Goal: Transaction & Acquisition: Download file/media

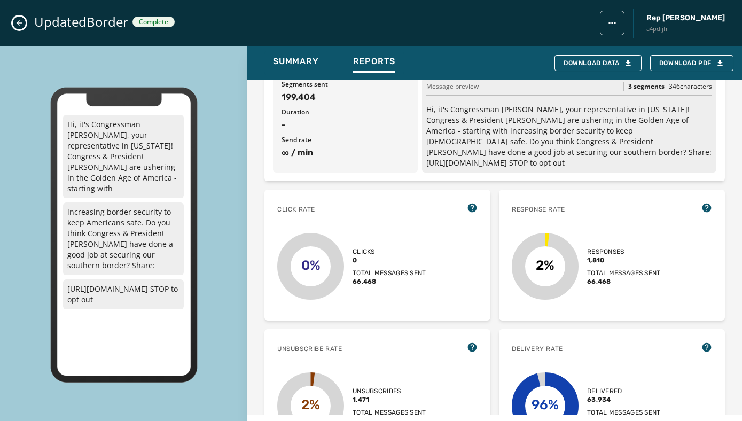
scroll to position [84, 0]
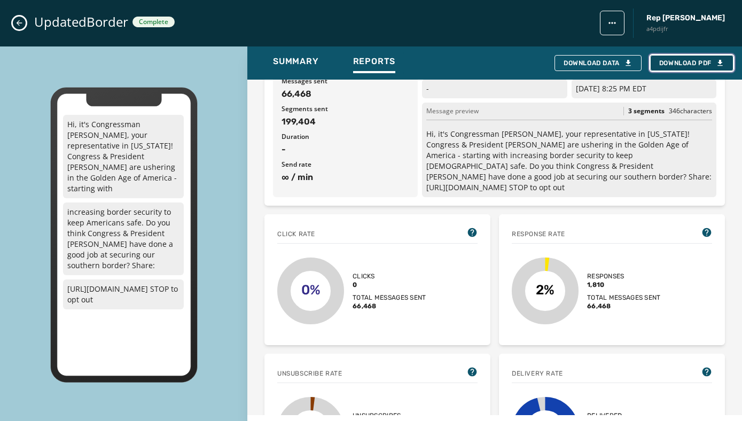
click at [690, 64] on span "Download PDF" at bounding box center [691, 63] width 65 height 9
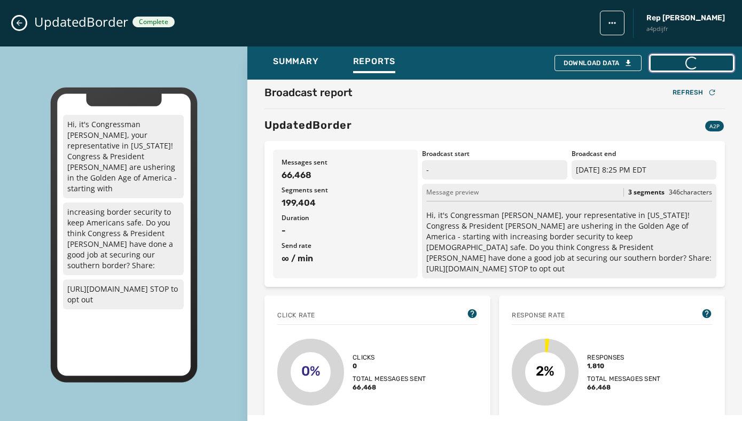
scroll to position [0, 0]
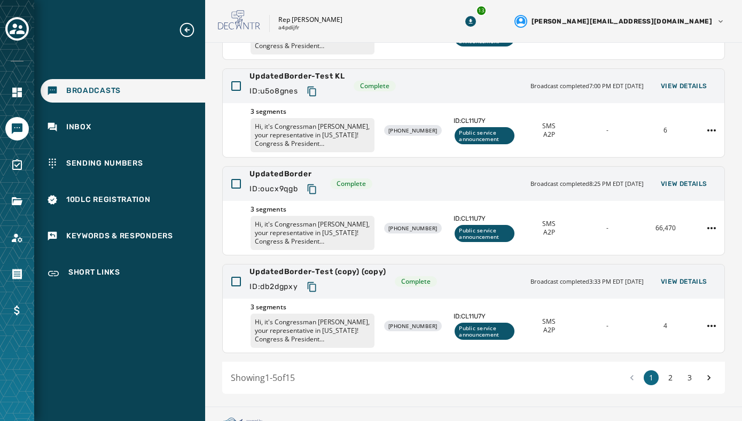
scroll to position [262, 0]
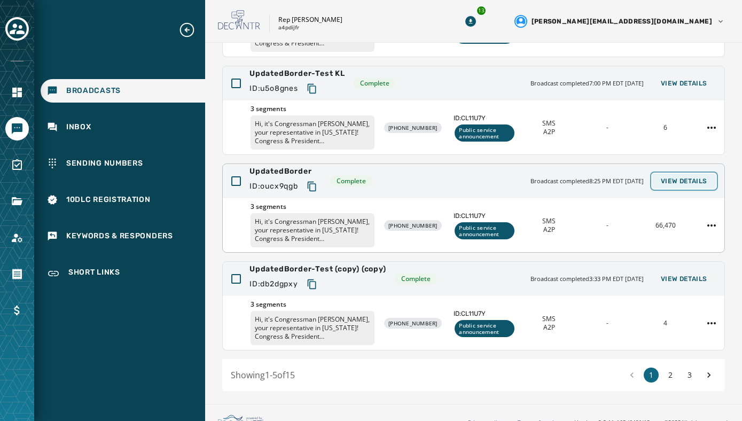
click at [678, 178] on span "View Details" at bounding box center [684, 181] width 46 height 9
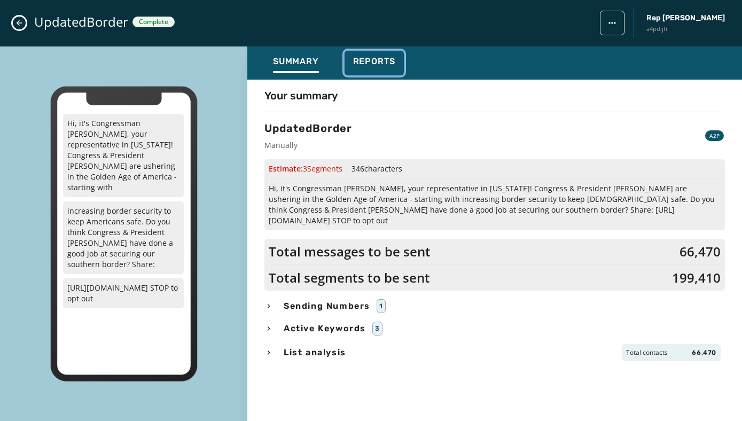
click at [378, 65] on span "Reports" at bounding box center [374, 61] width 43 height 11
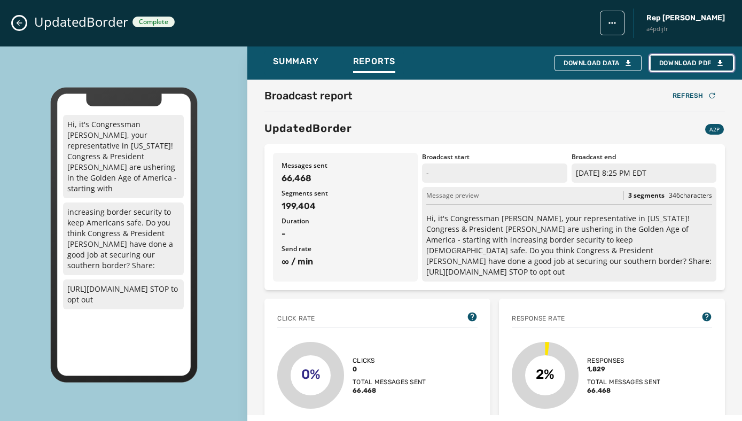
click at [691, 65] on span "Download PDF" at bounding box center [691, 63] width 65 height 9
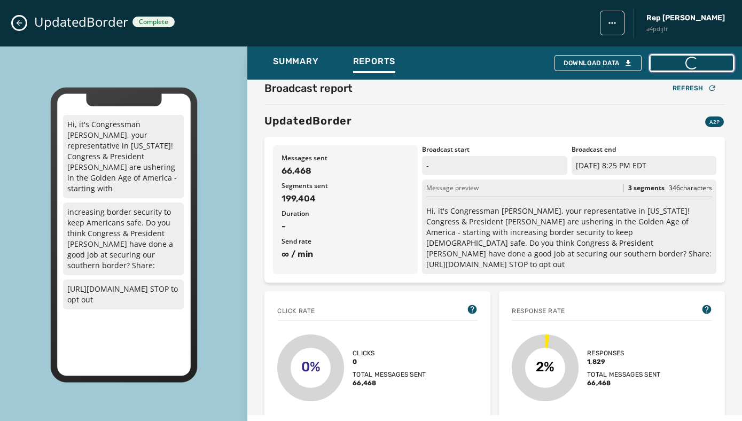
scroll to position [0, 0]
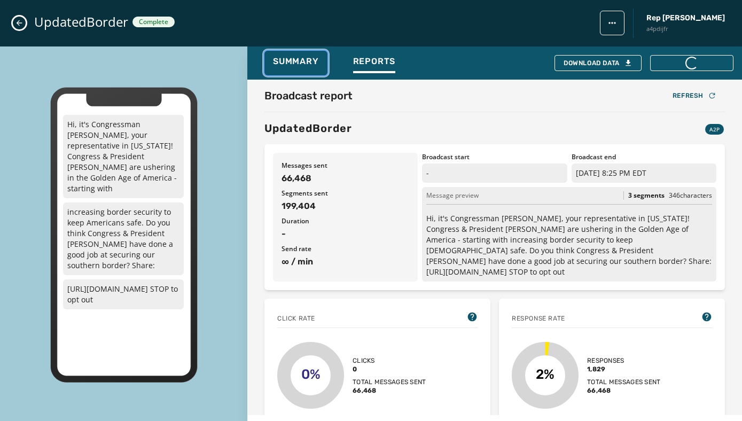
click at [287, 64] on span "Summary" at bounding box center [296, 61] width 46 height 11
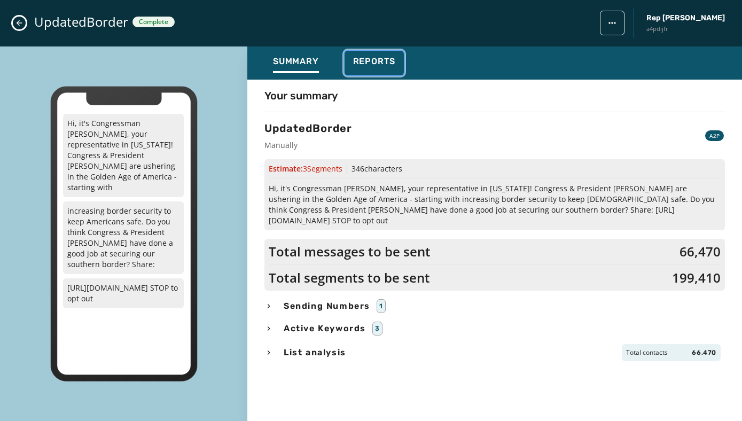
click at [364, 56] on span "Reports" at bounding box center [374, 61] width 43 height 11
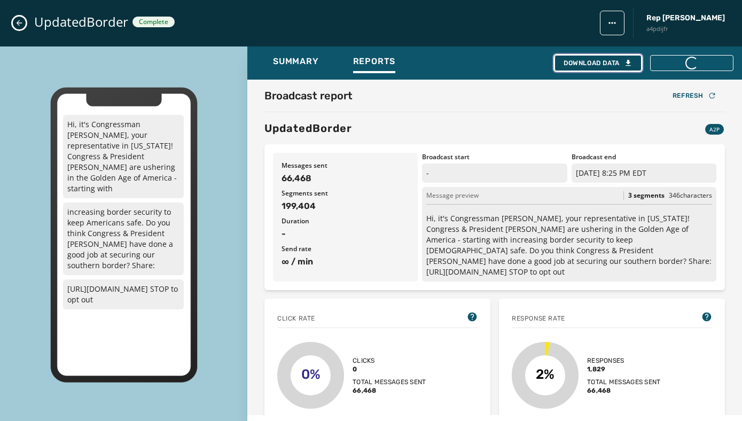
click at [605, 62] on div "Download Data" at bounding box center [597, 63] width 69 height 9
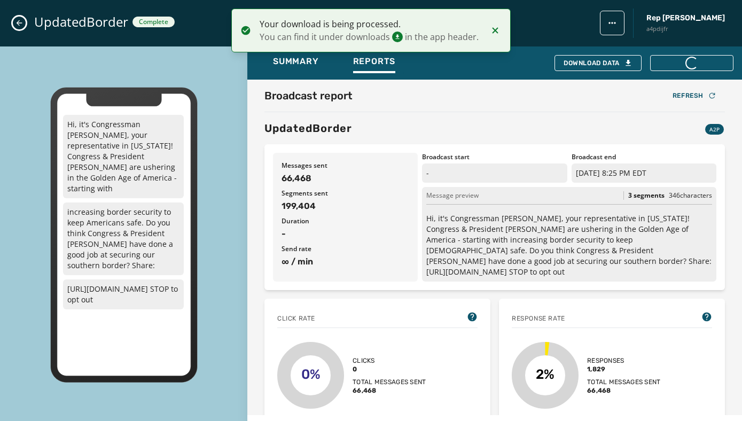
click at [19, 25] on icon "Close admin drawer" at bounding box center [19, 23] width 9 height 9
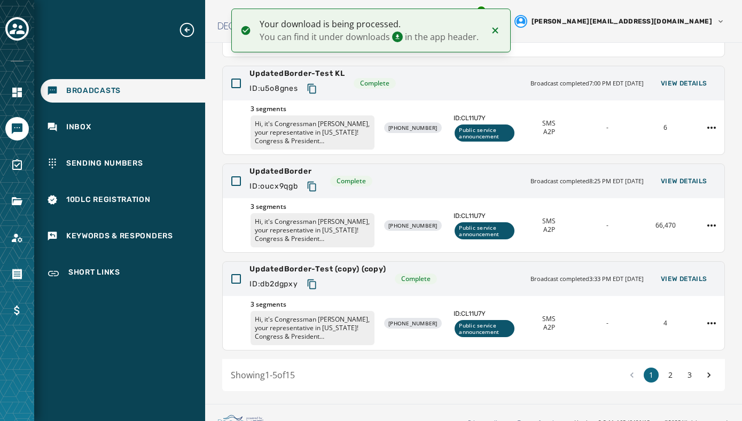
click at [476, 17] on icon "Download Menu" at bounding box center [470, 21] width 11 height 11
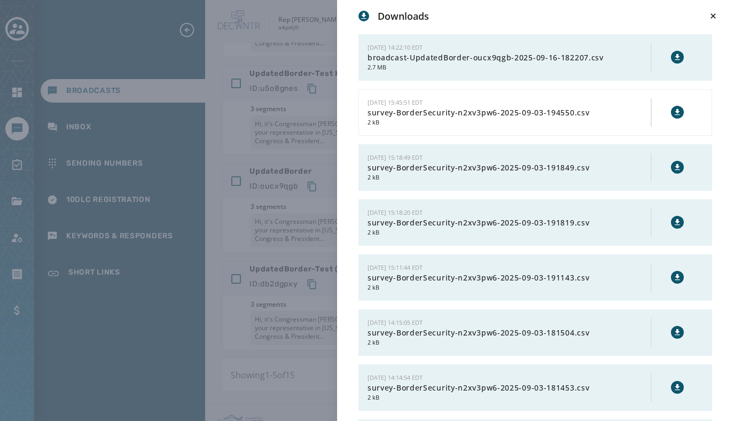
click at [679, 57] on icon at bounding box center [677, 57] width 9 height 9
click at [264, 18] on div "Downloads 9/16/2025 - 14:22:10 EDT broadcast-UpdatedBorder-oucx9qgb-2025-09-16-…" at bounding box center [371, 210] width 742 height 421
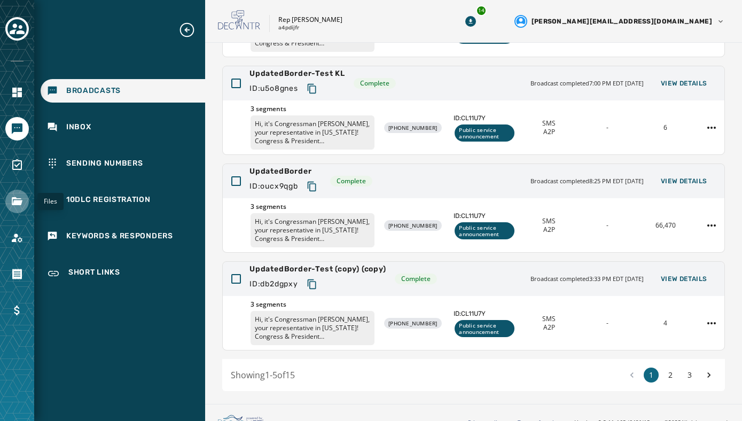
click at [15, 201] on icon "Navigate to Files" at bounding box center [17, 201] width 11 height 8
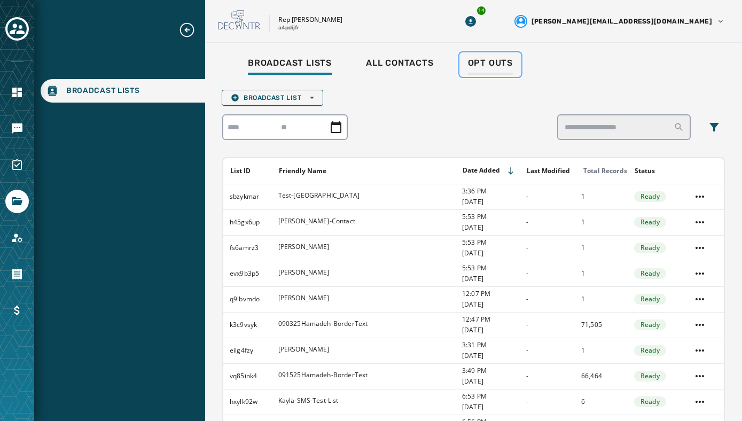
click at [479, 62] on span "Opt Outs" at bounding box center [490, 63] width 45 height 11
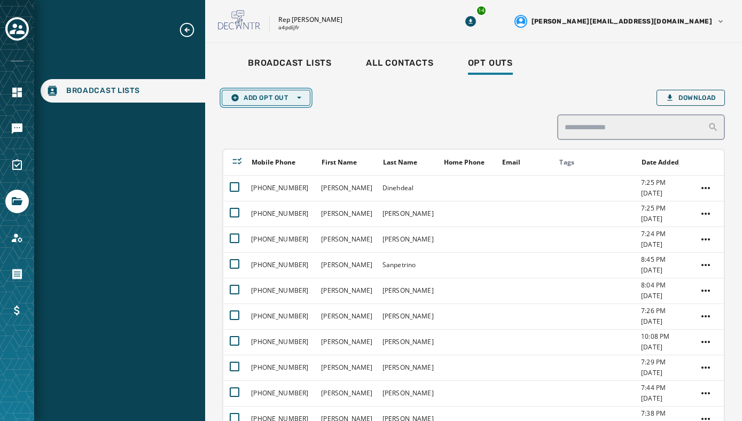
click at [284, 97] on span "Add Opt Out Open options" at bounding box center [266, 97] width 70 height 9
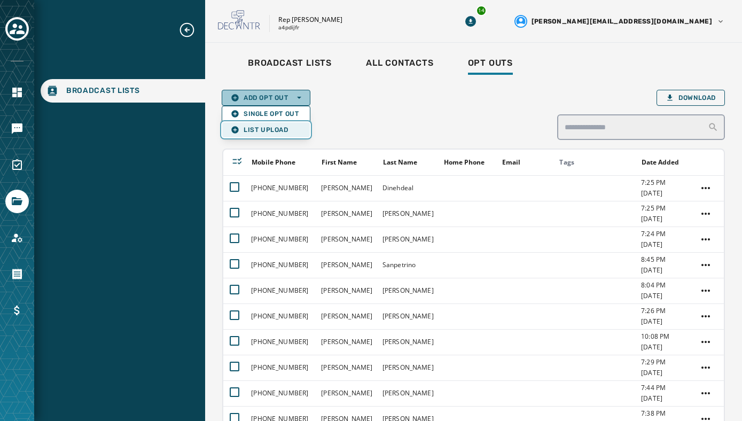
click at [272, 128] on span "List Upload" at bounding box center [266, 130] width 70 height 9
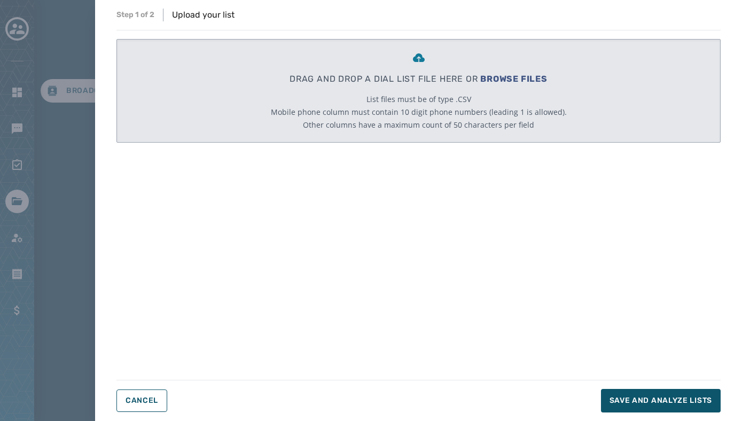
click at [514, 80] on span "BROWSE FILES" at bounding box center [513, 79] width 67 height 10
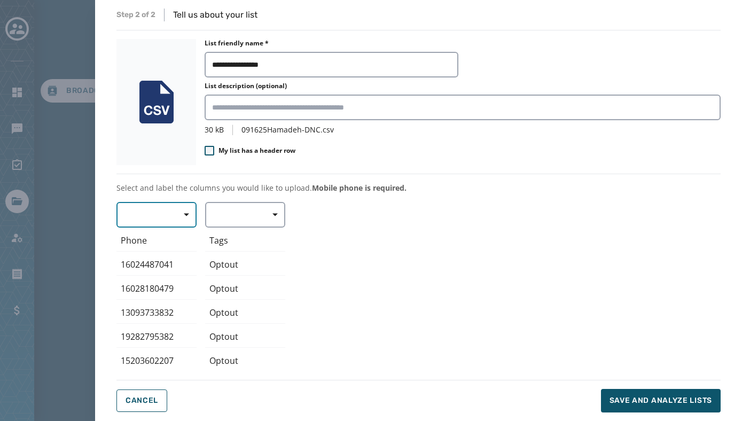
click at [183, 212] on span "button" at bounding box center [183, 214] width 26 height 21
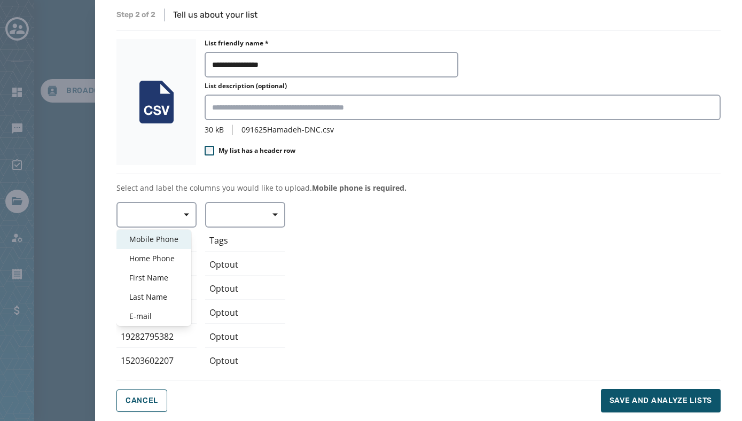
click at [156, 234] on span "Mobile Phone" at bounding box center [153, 239] width 49 height 11
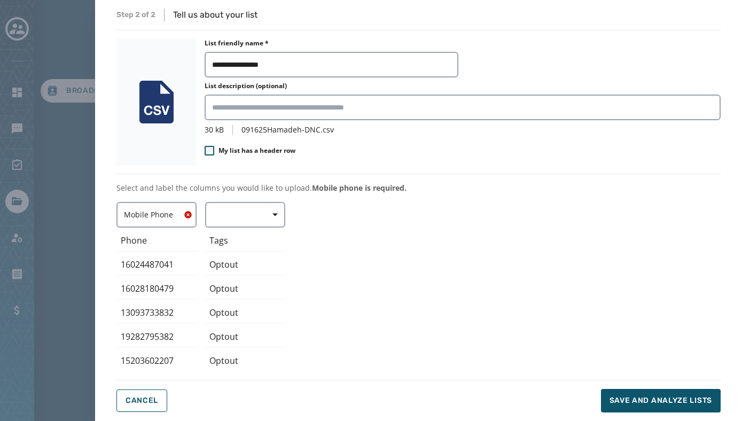
click at [440, 197] on div "**********" at bounding box center [418, 211] width 604 height 404
click at [630, 394] on button "Save and analyze lists" at bounding box center [661, 400] width 120 height 23
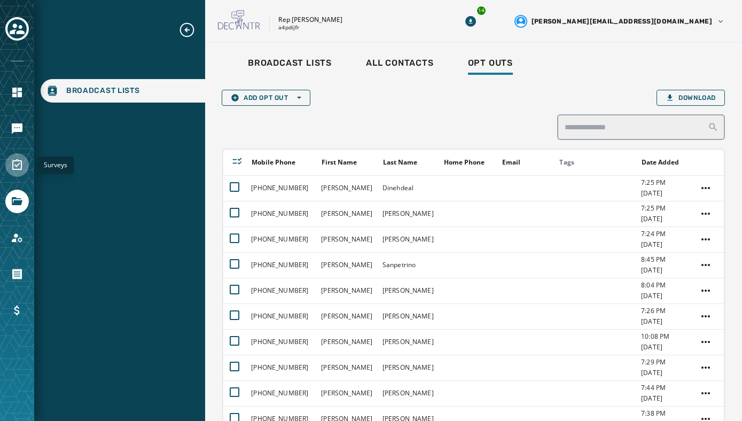
click at [15, 167] on icon "Navigate to Surveys" at bounding box center [17, 165] width 13 height 13
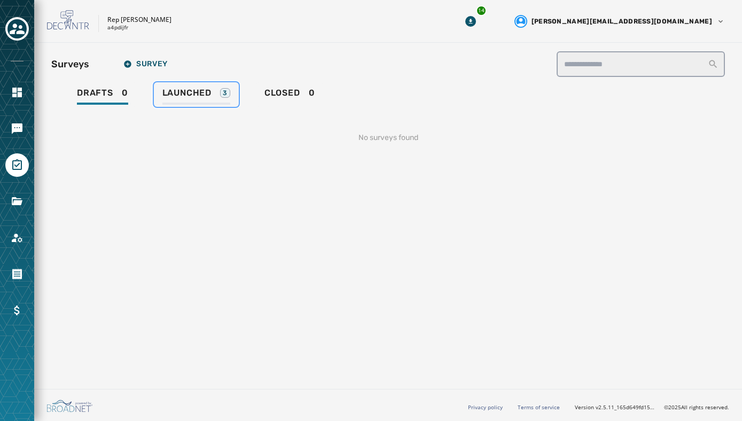
click at [179, 95] on span "Launched" at bounding box center [186, 93] width 49 height 11
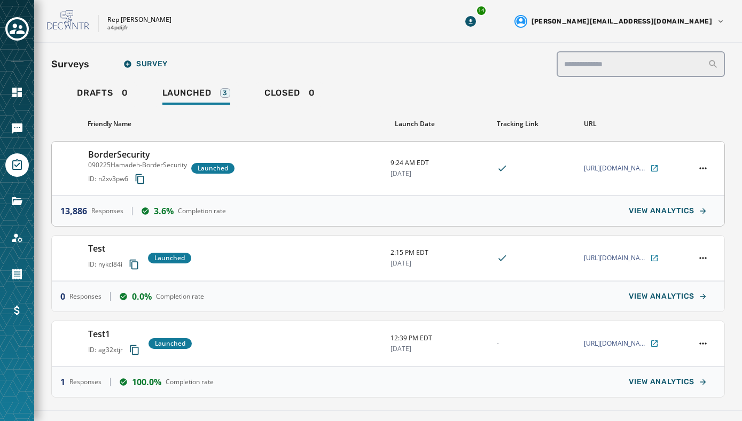
click at [287, 165] on div "BorderSecurity 090225Hamadeh-BorderSecurity ID: n2xv3pw6 Launched" at bounding box center [235, 168] width 294 height 41
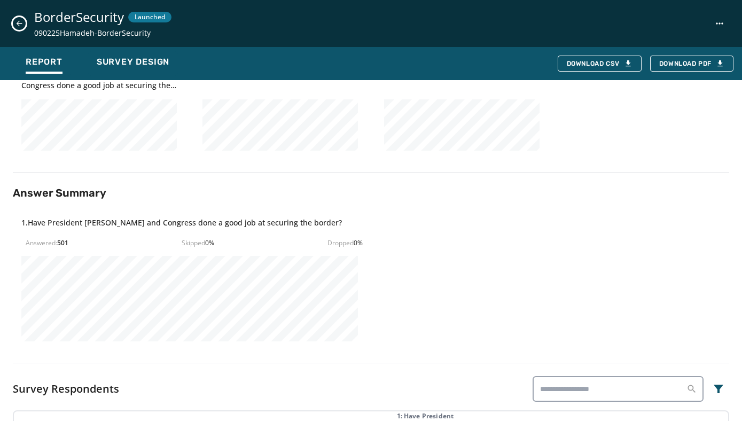
scroll to position [233, 0]
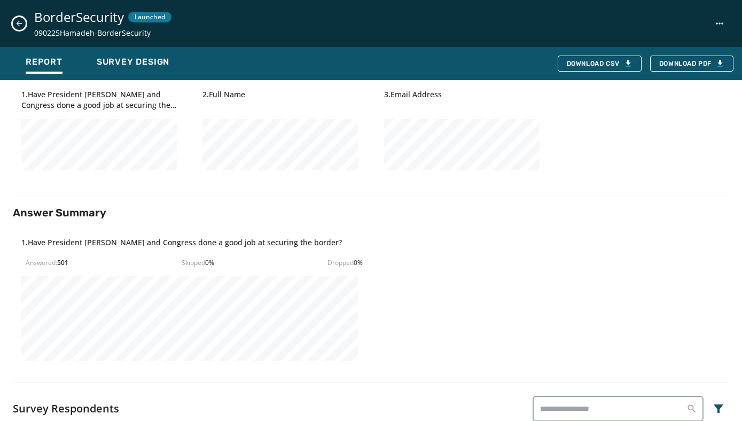
click at [20, 26] on icon "Close survey details drawer" at bounding box center [19, 23] width 9 height 9
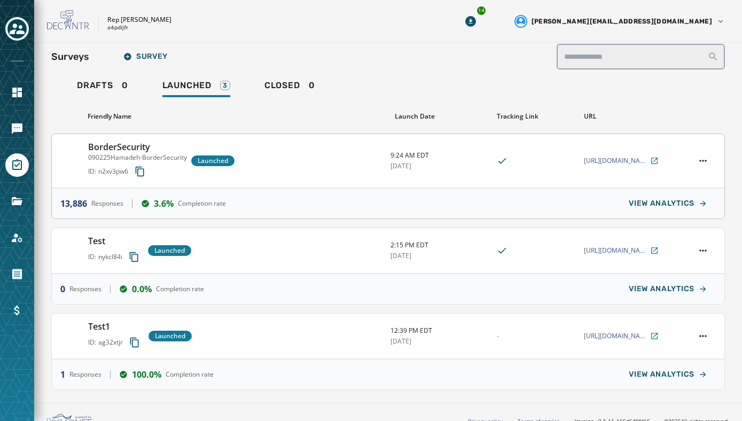
scroll to position [9, 0]
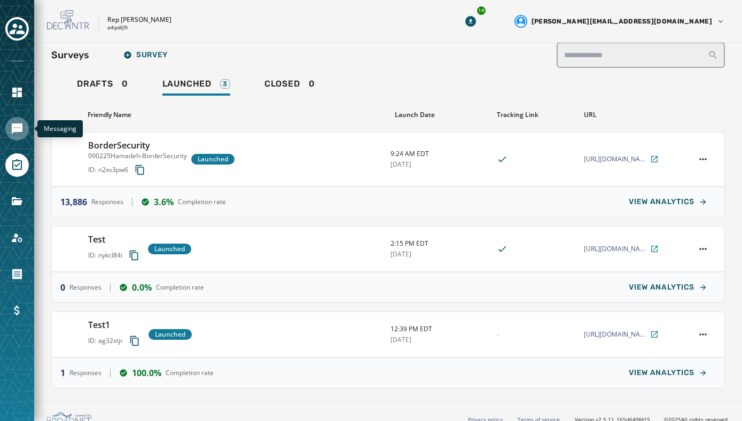
click at [18, 128] on icon "Navigate to Messaging" at bounding box center [17, 128] width 11 height 11
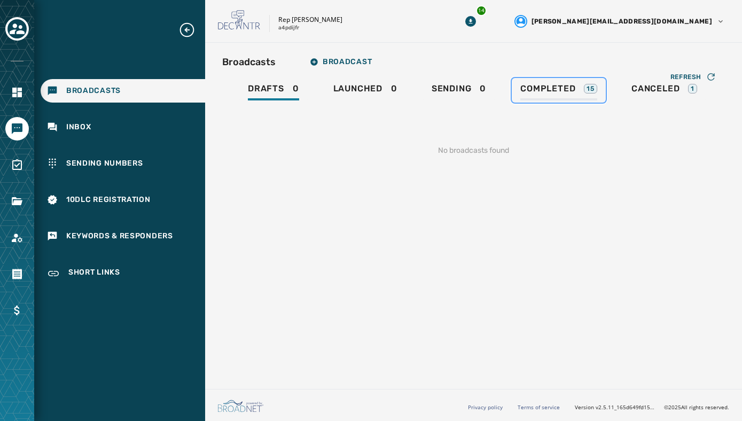
click at [534, 98] on div "Completed 15" at bounding box center [558, 91] width 77 height 17
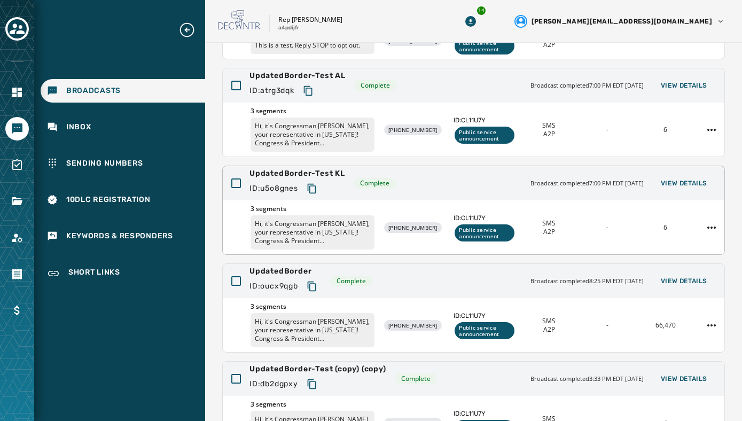
scroll to position [168, 0]
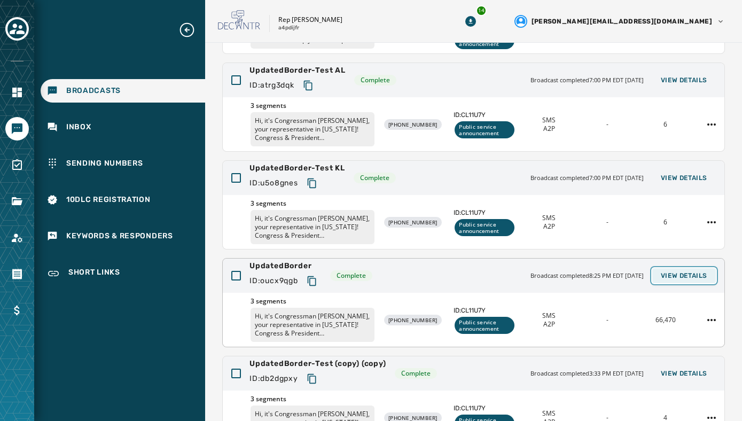
click at [671, 273] on span "View Details" at bounding box center [684, 275] width 46 height 9
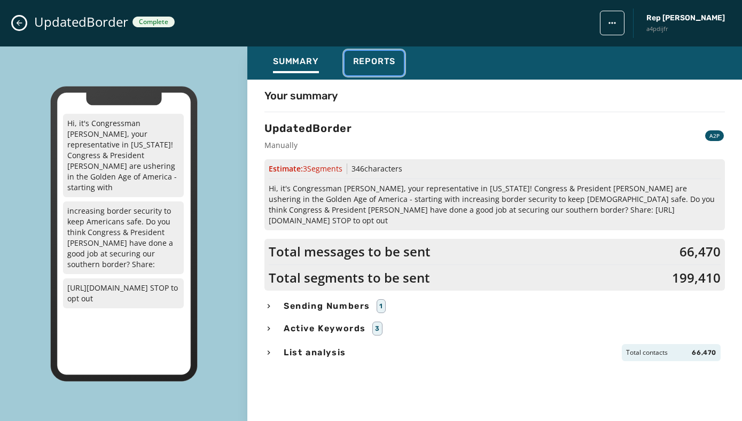
click at [378, 68] on div "Reports" at bounding box center [374, 64] width 43 height 17
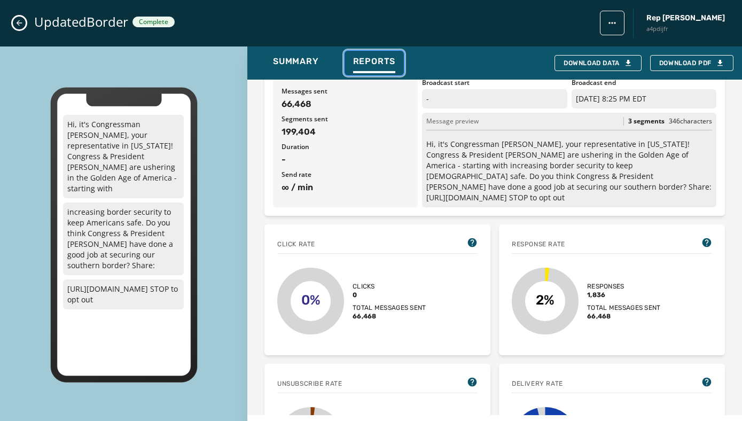
scroll to position [74, 0]
click at [576, 62] on div "Download Data" at bounding box center [597, 63] width 69 height 9
click at [368, 14] on div "UpdatedBorder Complete Rep Abraham Hamadeh a4pdijfr" at bounding box center [371, 23] width 742 height 46
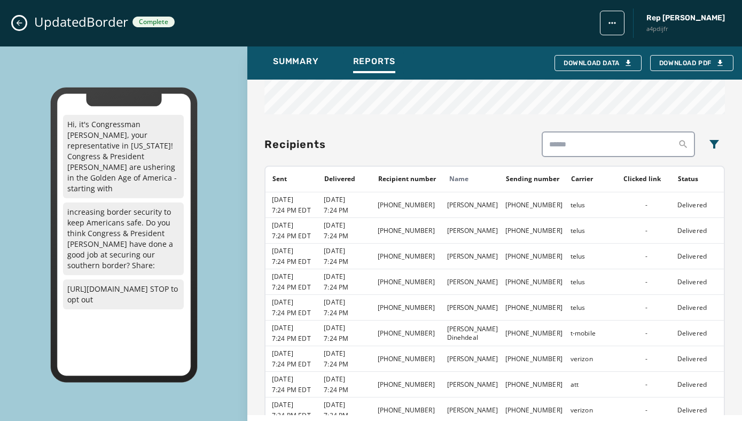
scroll to position [703, 0]
click at [681, 64] on span "Download PDF" at bounding box center [691, 63] width 65 height 9
click at [597, 62] on div "Download Data" at bounding box center [597, 63] width 69 height 9
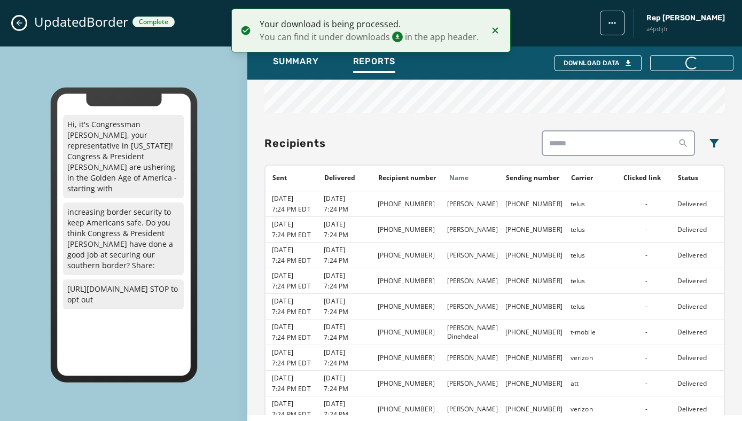
click at [17, 21] on icon "Close admin drawer" at bounding box center [19, 23] width 9 height 9
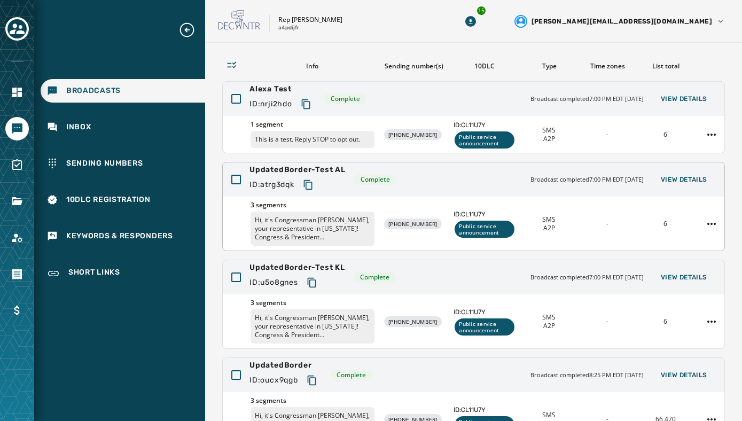
scroll to position [0, 0]
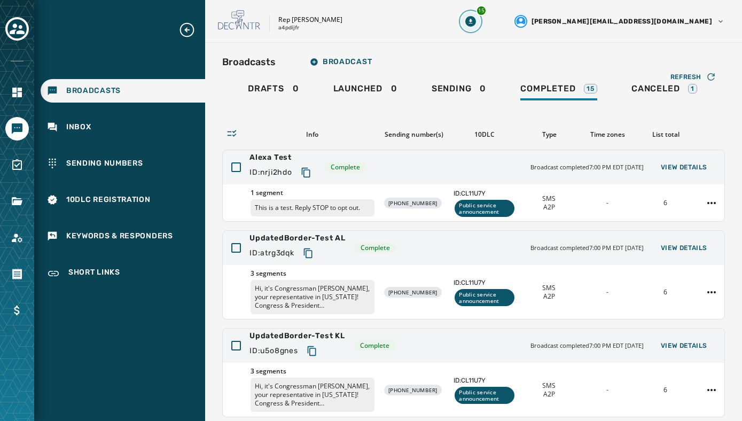
click at [476, 23] on icon "Download Menu" at bounding box center [470, 21] width 11 height 11
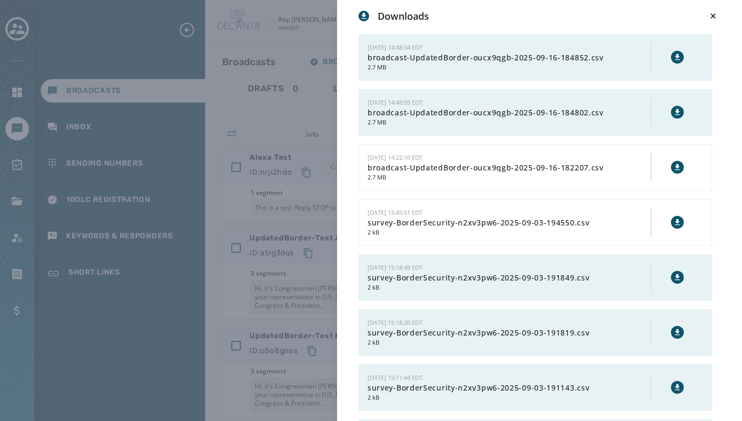
click at [508, 60] on span "broadcast-UpdatedBorder-oucx9qgb-2025-09-16-184852.csv" at bounding box center [508, 57] width 283 height 11
click at [678, 54] on icon at bounding box center [677, 57] width 9 height 9
click at [114, 37] on div "Downloads 9/16/2025 - 14:48:54 EDT broadcast-UpdatedBorder-oucx9qgb-2025-09-16-…" at bounding box center [371, 210] width 742 height 421
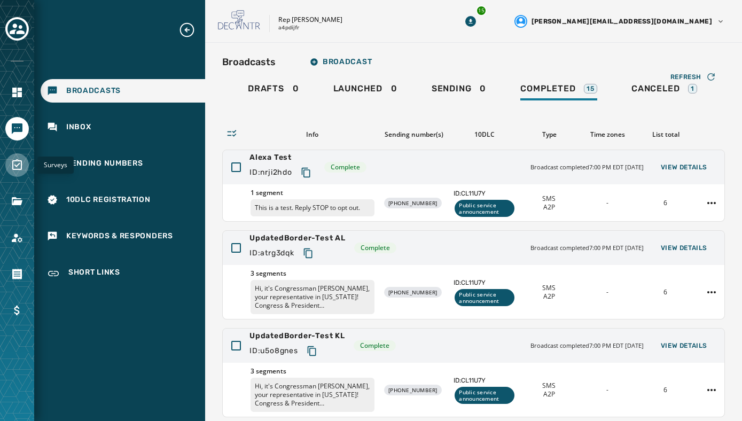
click at [13, 167] on icon "Navigate to Surveys" at bounding box center [17, 165] width 13 height 13
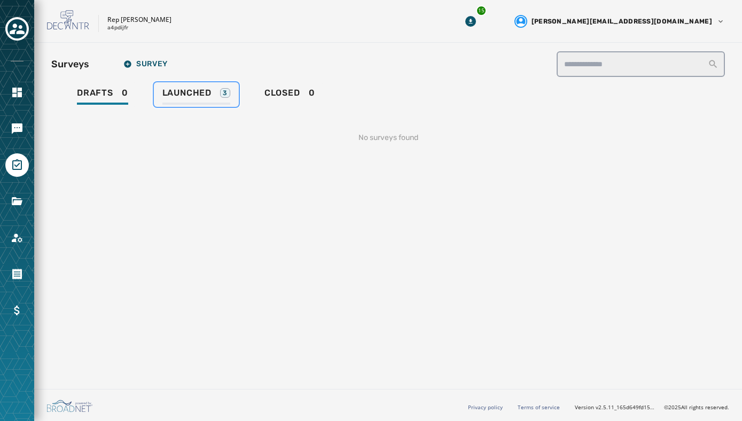
click at [191, 92] on span "Launched" at bounding box center [186, 93] width 49 height 11
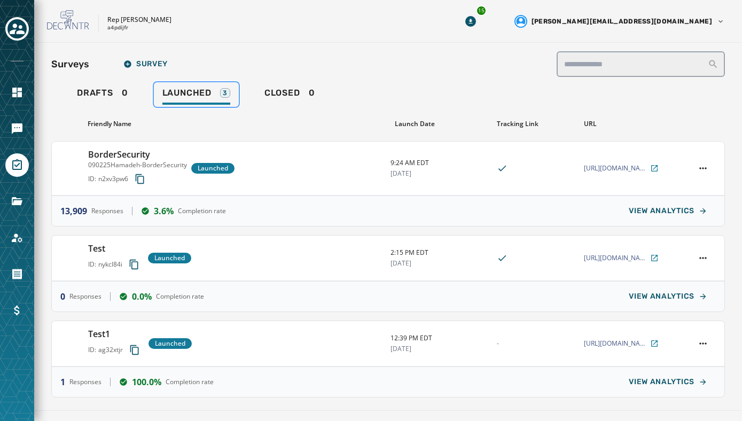
scroll to position [21, 0]
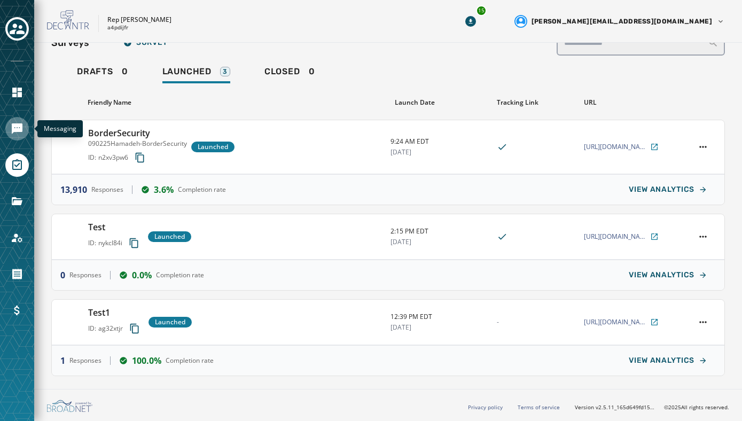
click at [21, 126] on icon "Navigate to Messaging" at bounding box center [17, 128] width 11 height 11
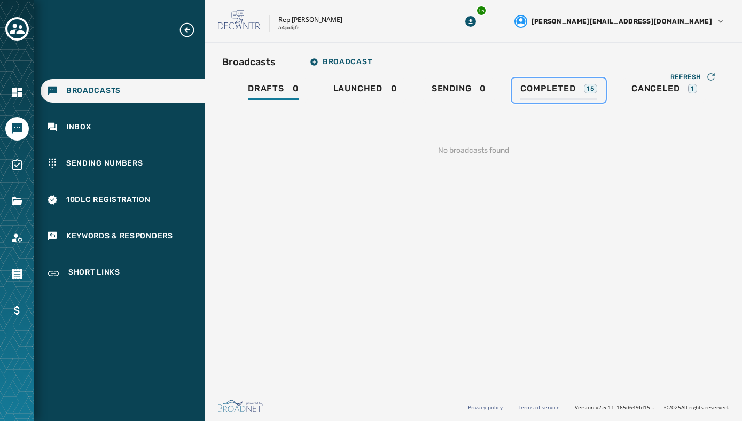
click at [542, 85] on span "Completed" at bounding box center [547, 88] width 55 height 11
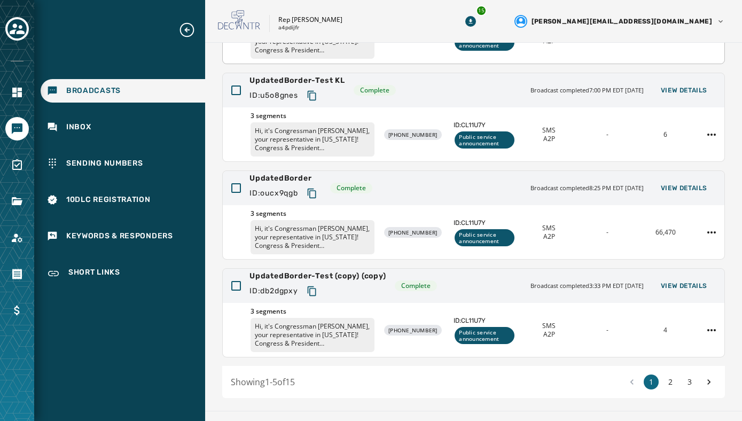
scroll to position [258, 0]
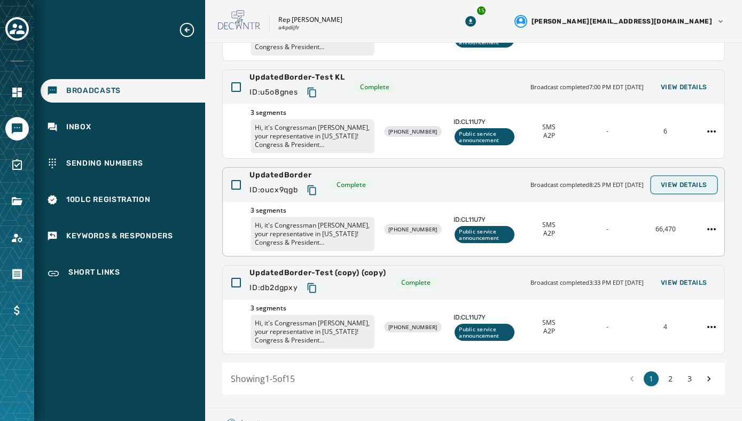
click at [669, 185] on span "View Details" at bounding box center [684, 185] width 46 height 9
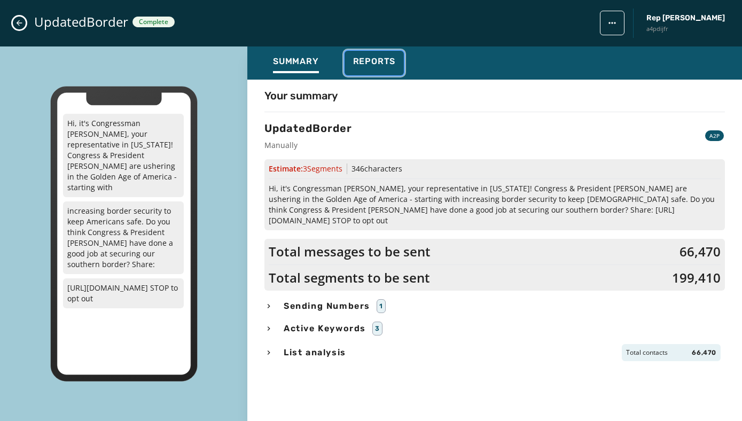
click at [372, 54] on button "Reports" at bounding box center [374, 63] width 60 height 25
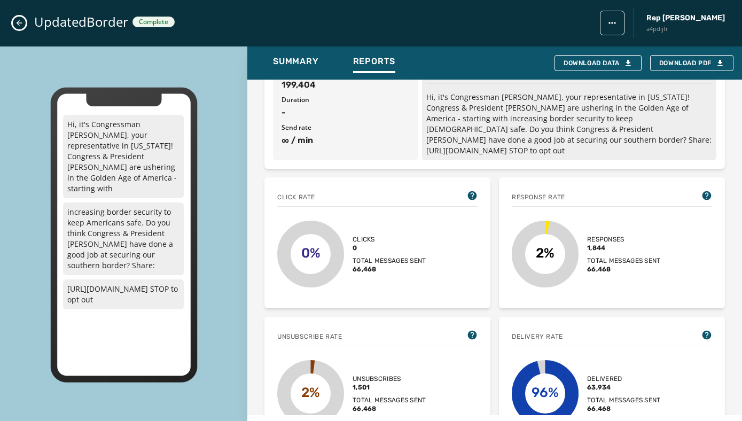
scroll to position [122, 0]
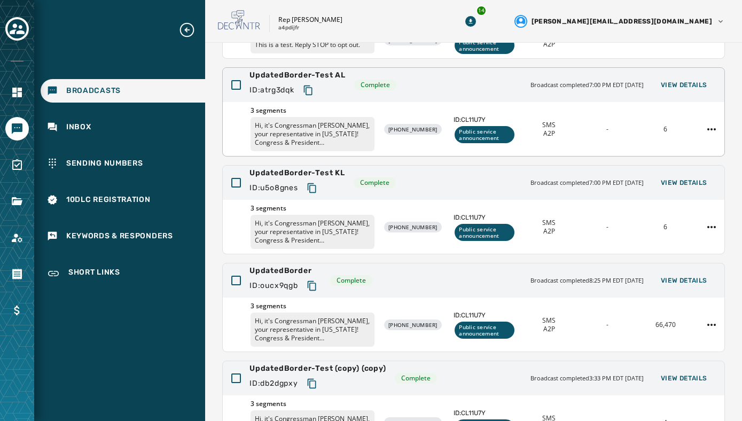
scroll to position [277, 0]
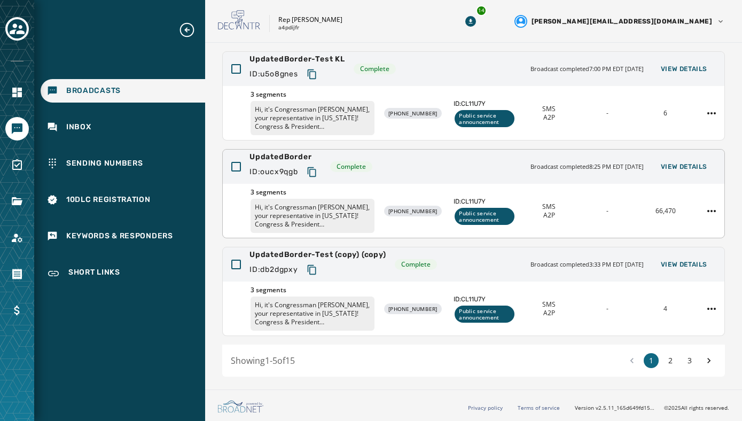
click at [596, 207] on div "-" at bounding box center [607, 211] width 50 height 9
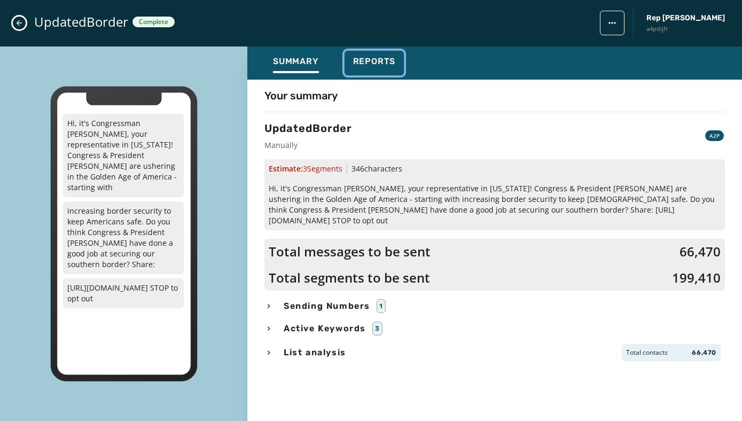
click at [385, 67] on div "Reports" at bounding box center [374, 64] width 43 height 17
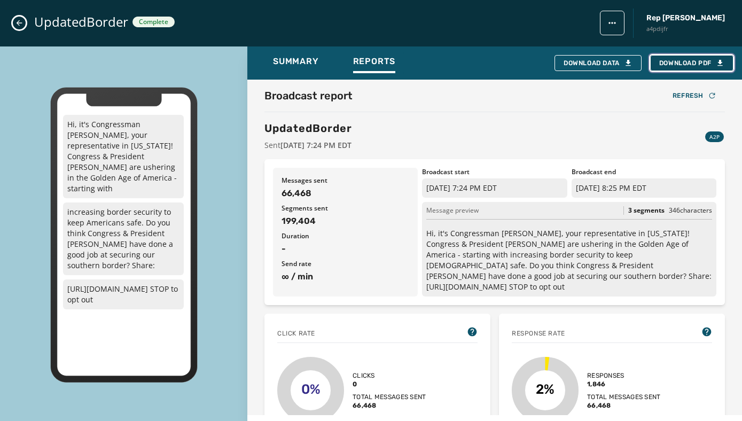
click at [717, 64] on icon "button" at bounding box center [720, 63] width 9 height 9
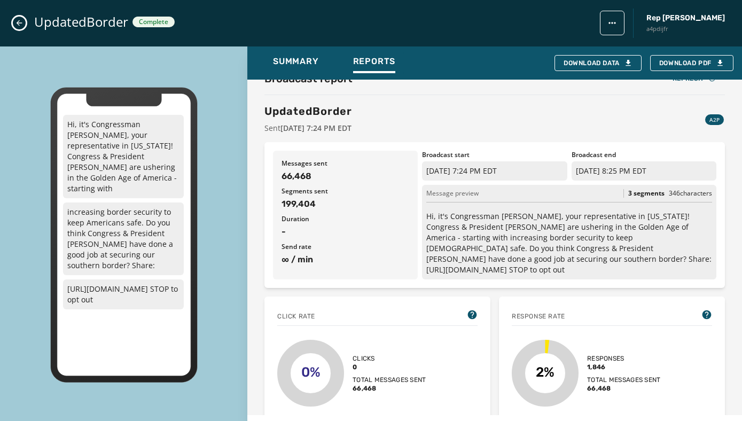
click at [15, 22] on icon "Close admin drawer" at bounding box center [19, 23] width 9 height 9
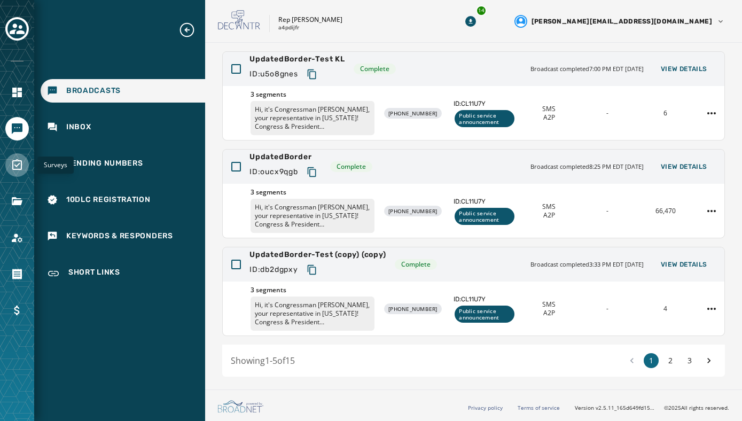
click at [13, 160] on icon "Navigate to Surveys" at bounding box center [17, 165] width 13 height 13
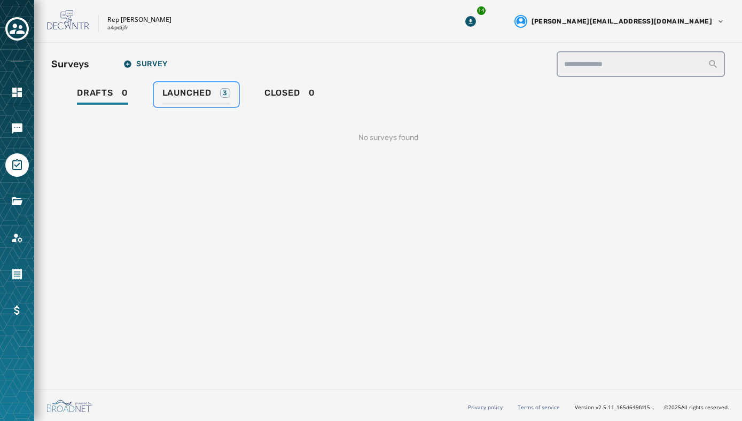
click at [202, 93] on span "Launched" at bounding box center [186, 93] width 49 height 11
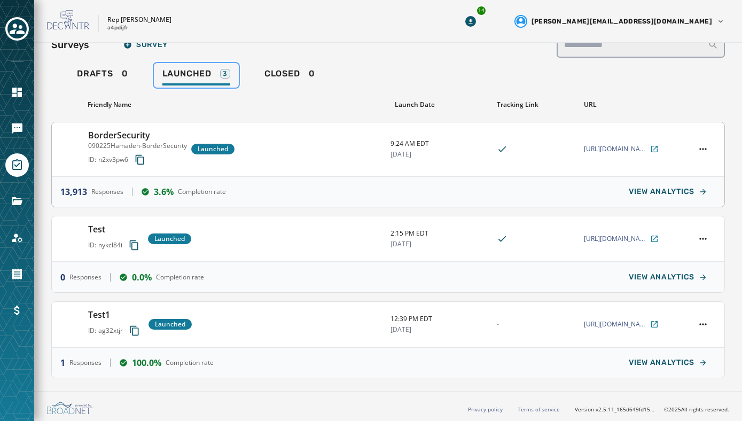
scroll to position [21, 0]
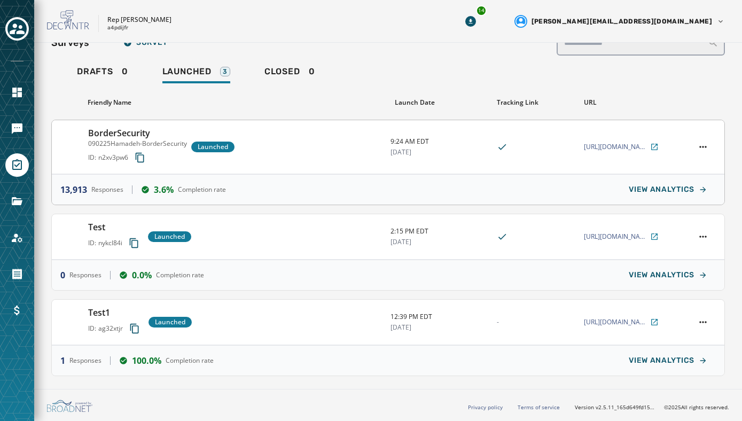
click at [276, 151] on div "BorderSecurity 090225Hamadeh-BorderSecurity ID: n2xv3pw6 Launched" at bounding box center [235, 147] width 294 height 41
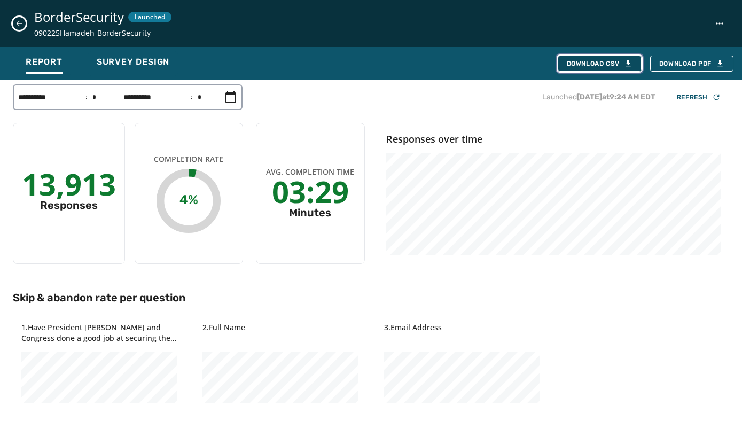
click at [568, 62] on div "Download CSV" at bounding box center [600, 63] width 66 height 9
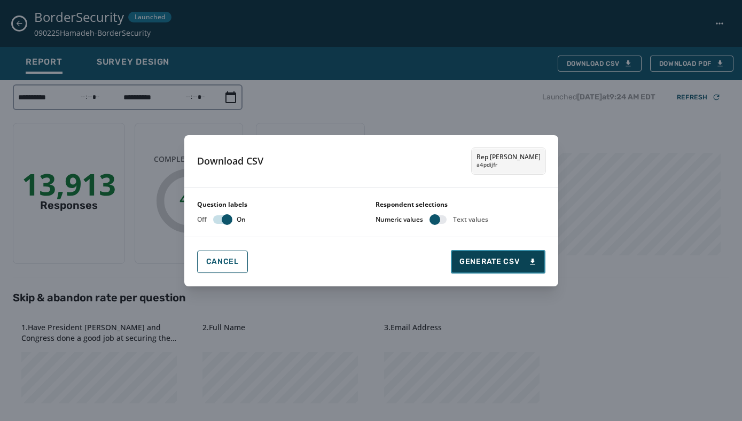
click at [482, 255] on button "Generate CSV" at bounding box center [498, 261] width 94 height 23
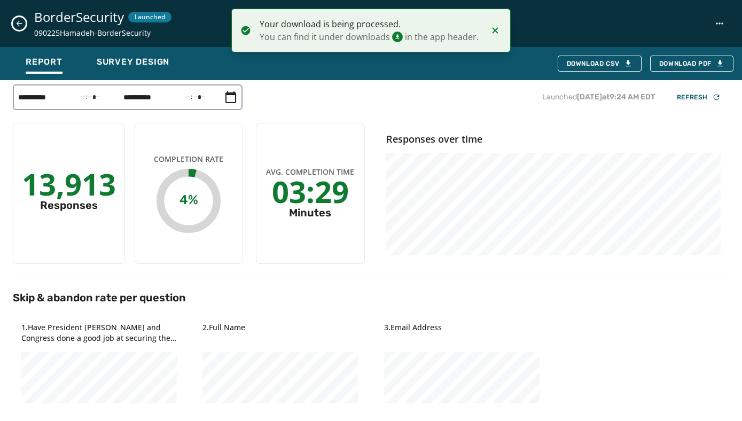
click at [14, 30] on div "BorderSecurity Launched 090225Hamadeh-BorderSecurity" at bounding box center [371, 23] width 742 height 47
click at [17, 25] on icon "Close survey details drawer" at bounding box center [19, 23] width 9 height 9
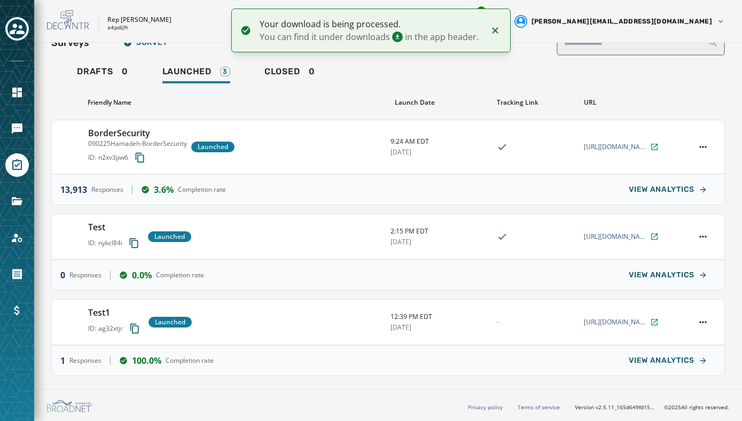
click at [480, 28] on button "14" at bounding box center [470, 21] width 19 height 19
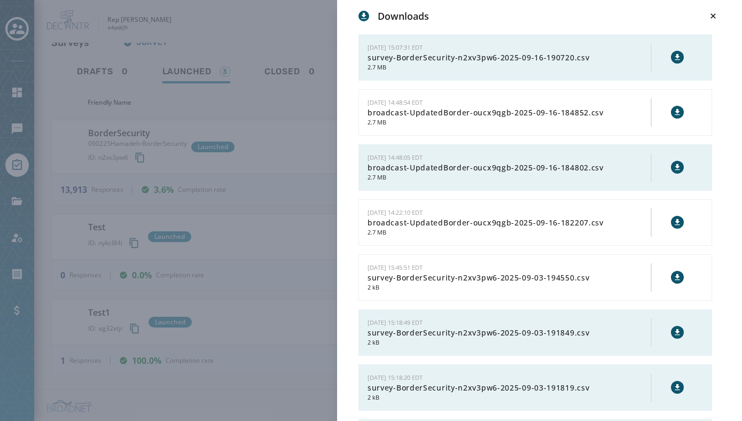
click at [676, 52] on button at bounding box center [677, 57] width 13 height 13
click at [501, 23] on div "Downloads 9/16/2025 - 15:07:31 EDT survey-BorderSecurity-n2xv3pw6-2025-09-16-19…" at bounding box center [539, 219] width 362 height 421
click at [711, 15] on icon at bounding box center [712, 15] width 5 height 5
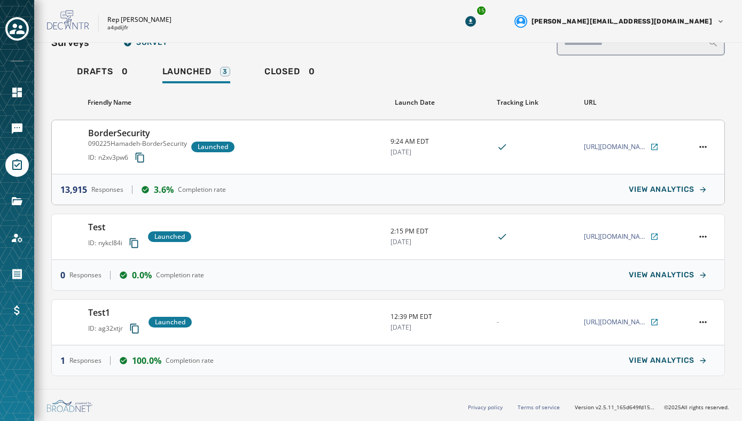
click at [295, 160] on div "BorderSecurity 090225Hamadeh-BorderSecurity ID: n2xv3pw6 Launched" at bounding box center [235, 147] width 294 height 41
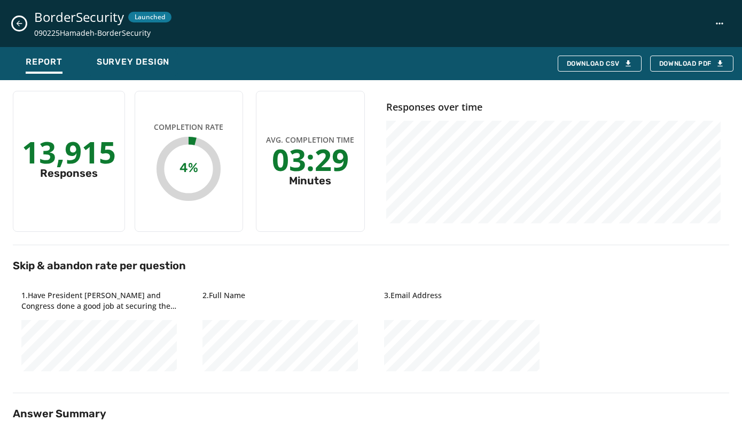
scroll to position [34, 0]
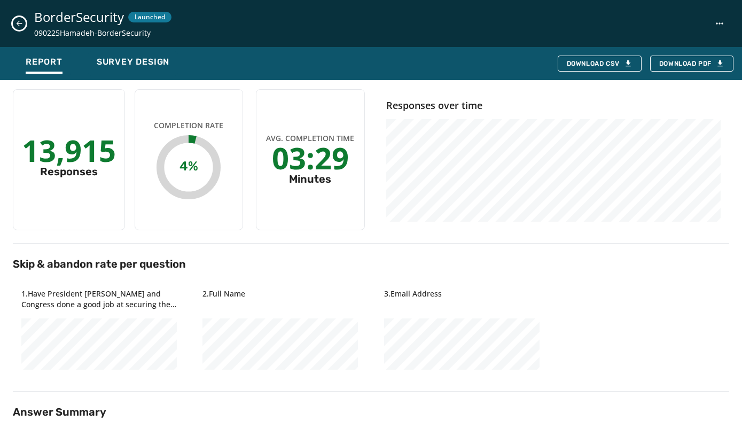
click at [20, 26] on icon "Close survey details drawer" at bounding box center [19, 23] width 9 height 9
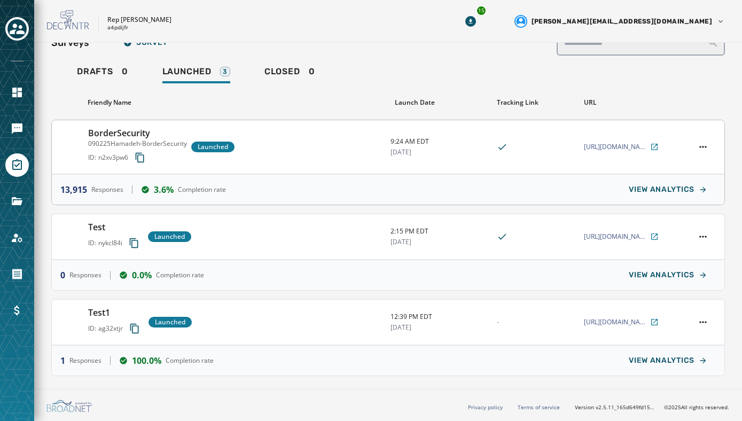
scroll to position [0, 0]
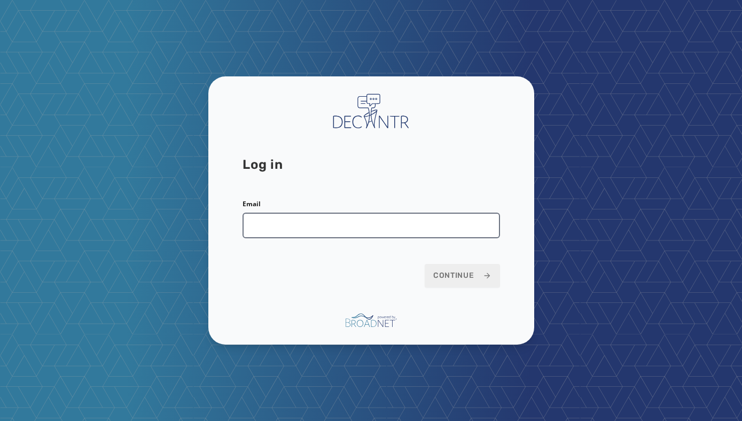
click at [268, 224] on input "Email" at bounding box center [370, 226] width 257 height 26
type input "**********"
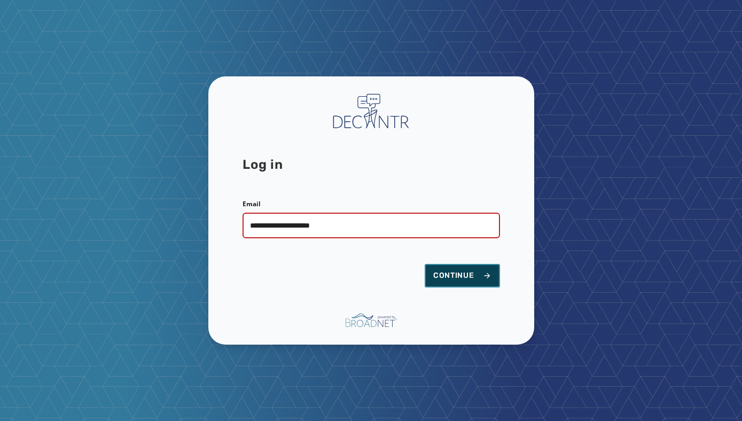
click at [461, 268] on button "Continue" at bounding box center [462, 275] width 75 height 23
click at [456, 277] on span "Continue" at bounding box center [462, 275] width 58 height 11
click at [457, 275] on span "Continue" at bounding box center [462, 275] width 58 height 11
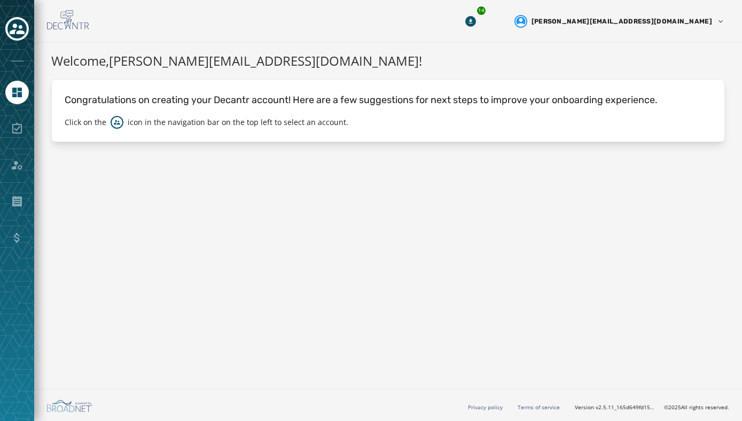
click at [17, 129] on div at bounding box center [16, 128] width 23 height 23
click at [17, 97] on icon "Navigate to Home" at bounding box center [17, 92] width 13 height 13
click at [17, 137] on div at bounding box center [16, 128] width 23 height 23
click at [19, 26] on icon "Toggle account select drawer" at bounding box center [17, 28] width 15 height 11
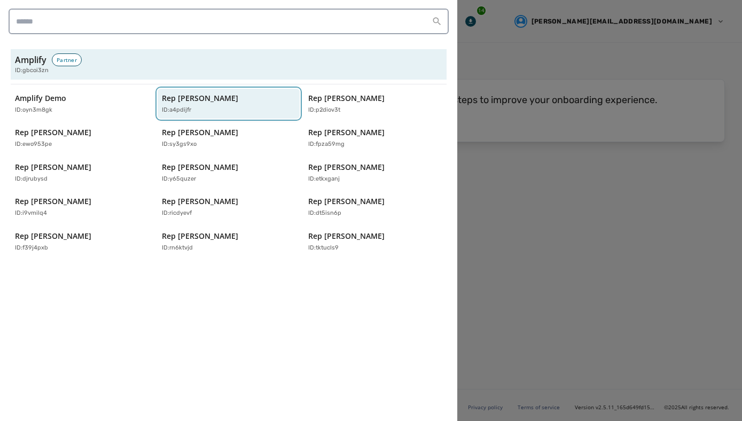
click at [205, 100] on p "Rep [PERSON_NAME]" at bounding box center [200, 98] width 76 height 11
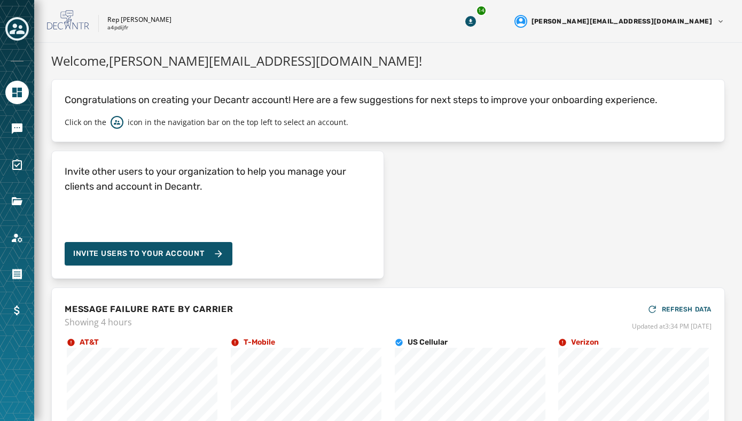
click at [427, 20] on div "Rep Abraham Hamadeh a4pdijfr" at bounding box center [239, 21] width 384 height 22
click at [394, 16] on div "Rep Abraham Hamadeh a4pdijfr" at bounding box center [239, 21] width 384 height 22
click at [15, 127] on icon "Navigate to Messaging" at bounding box center [17, 128] width 11 height 11
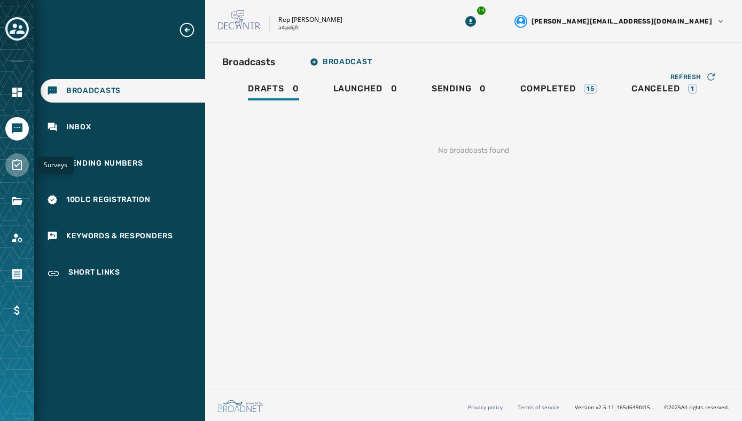
click at [17, 162] on icon "Navigate to Surveys" at bounding box center [17, 165] width 13 height 13
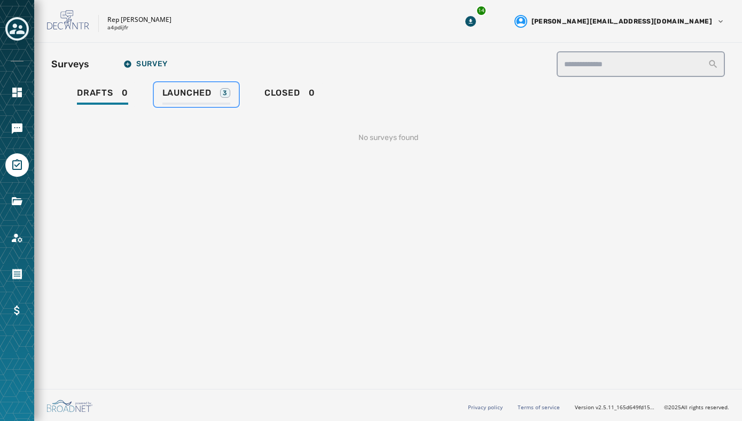
click at [186, 98] on div "Launched 3" at bounding box center [196, 96] width 68 height 17
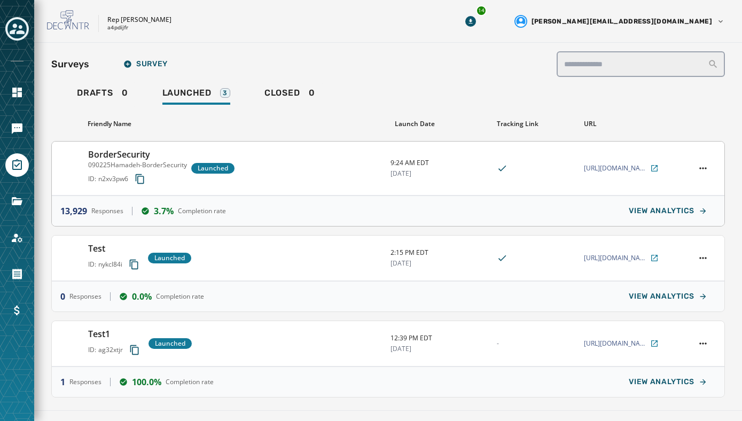
click at [284, 172] on div "BorderSecurity 090225Hamadeh-BorderSecurity ID: n2xv3pw6 Launched" at bounding box center [235, 168] width 294 height 41
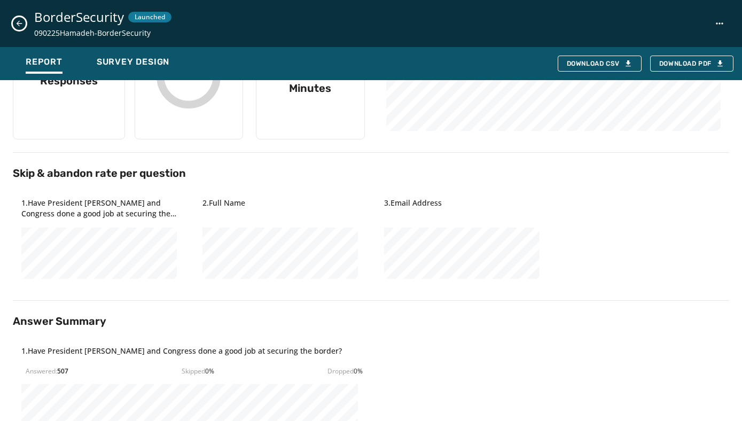
scroll to position [53, 0]
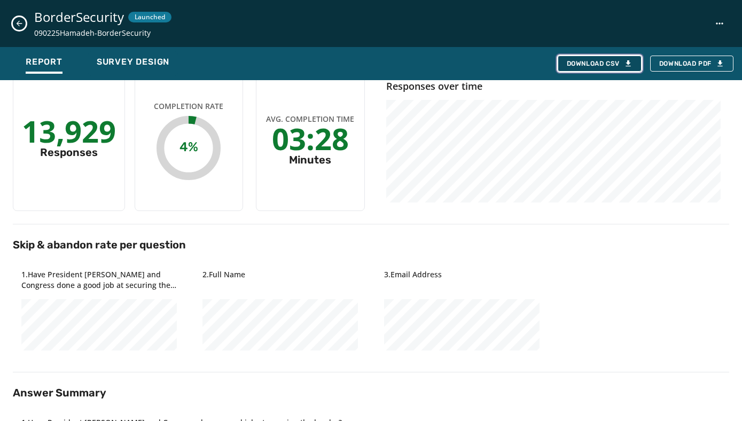
click at [604, 61] on div "Download CSV" at bounding box center [600, 63] width 66 height 9
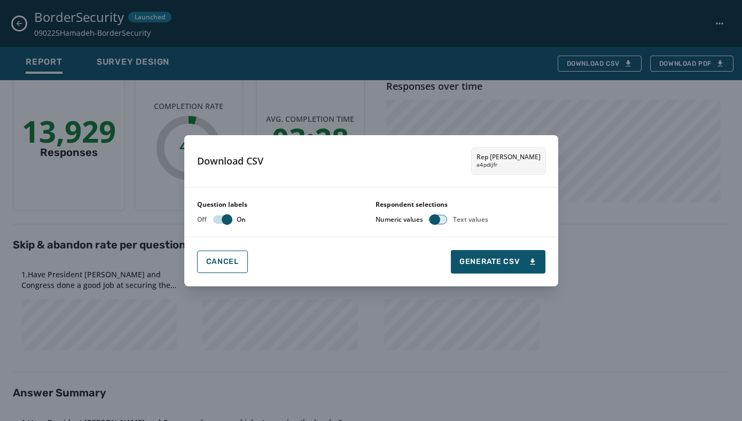
click at [434, 216] on span "button" at bounding box center [434, 219] width 11 height 11
click at [441, 218] on span "button" at bounding box center [443, 219] width 11 height 11
click at [419, 177] on div "Download CSV Rep Abraham Hamadeh a4pdijfr" at bounding box center [371, 161] width 374 height 52
click at [222, 266] on button "Cancel" at bounding box center [222, 261] width 51 height 22
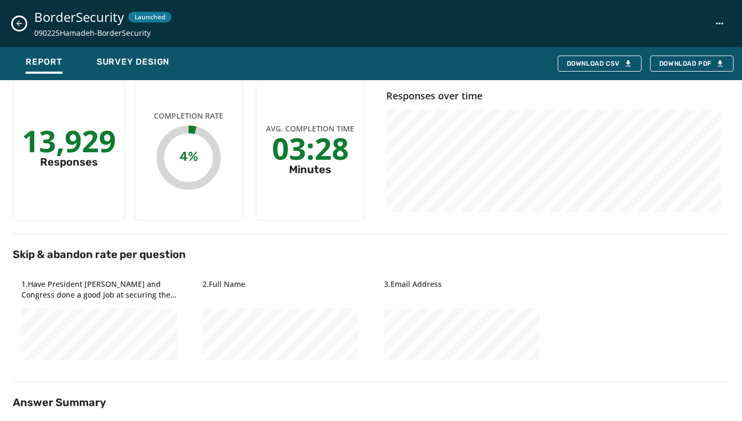
scroll to position [42, 0]
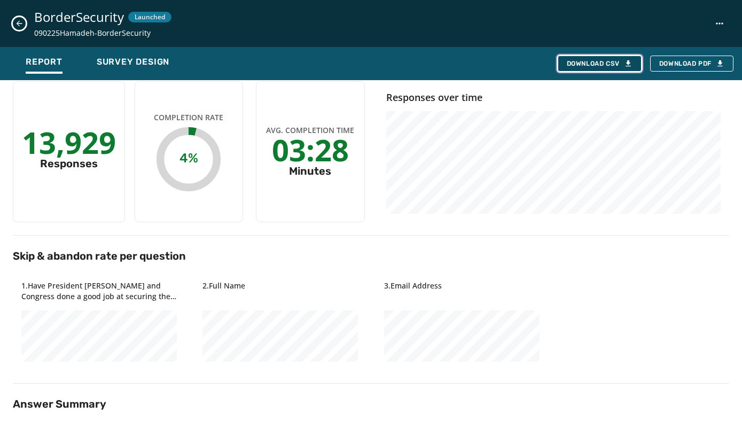
click at [626, 60] on icon "button" at bounding box center [628, 63] width 9 height 9
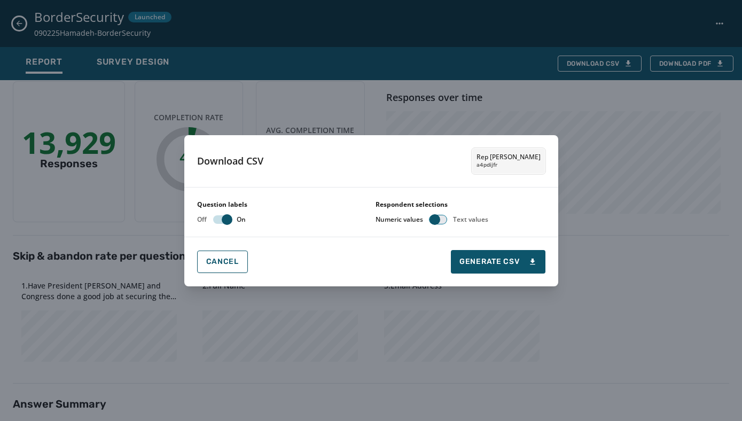
click at [439, 217] on span "button" at bounding box center [434, 219] width 11 height 11
click at [437, 217] on button "button" at bounding box center [437, 219] width 17 height 9
click at [367, 89] on div "Download CSV Rep Abraham Hamadeh a4pdijfr Question labels Off On Respondent sel…" at bounding box center [371, 210] width 742 height 421
click at [216, 259] on span "Cancel" at bounding box center [222, 261] width 33 height 9
